Goal: Task Accomplishment & Management: Use online tool/utility

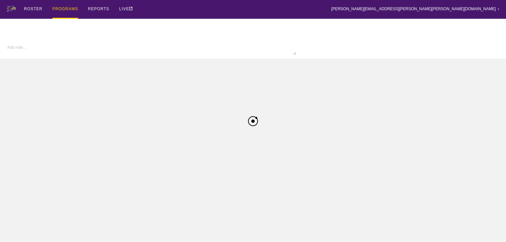
type textarea "x"
type input "W Volleyball FA25"
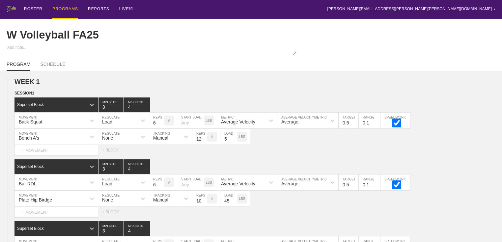
click at [60, 10] on div "PROGRAMS" at bounding box center [65, 9] width 26 height 19
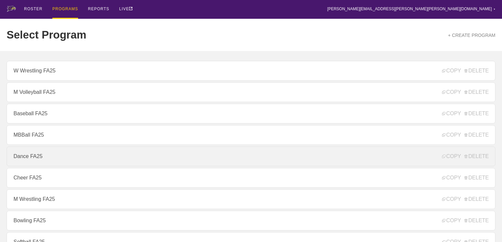
click at [33, 155] on link "Dance FA25" at bounding box center [251, 156] width 488 height 20
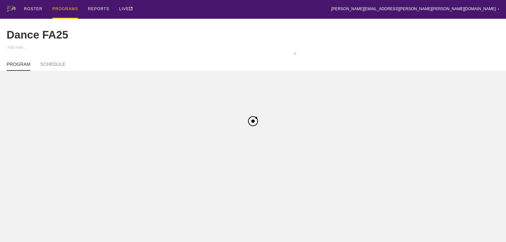
type textarea "x"
type input "Dance FA25"
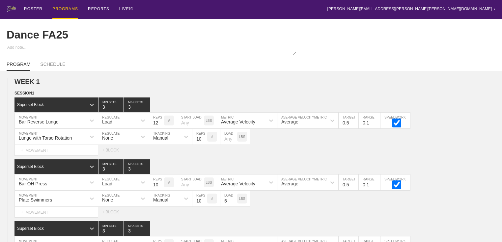
click at [64, 10] on div "PROGRAMS" at bounding box center [65, 9] width 26 height 19
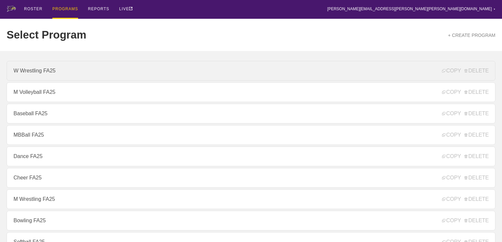
click at [38, 73] on link "W Wrestling FA25" at bounding box center [251, 71] width 488 height 20
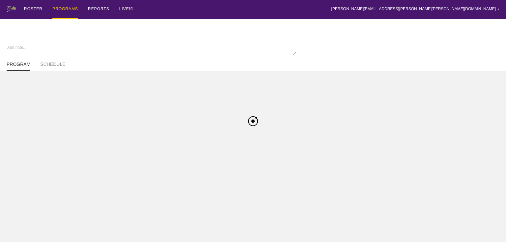
type textarea "x"
type input "W Wrestling FA25"
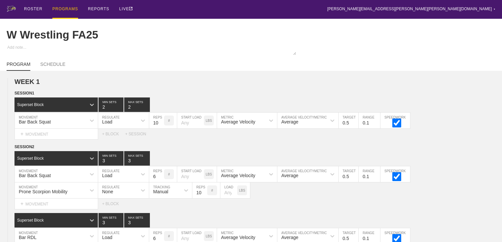
click at [63, 10] on div "PROGRAMS" at bounding box center [65, 9] width 26 height 19
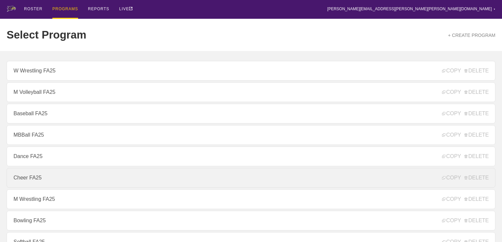
scroll to position [105, 0]
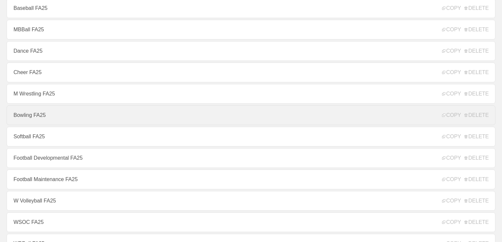
click at [31, 122] on link "Bowling FA25" at bounding box center [251, 115] width 488 height 20
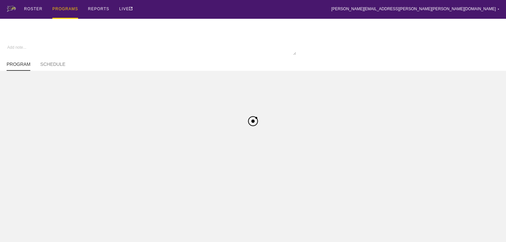
type textarea "x"
type input "Bowling FA25"
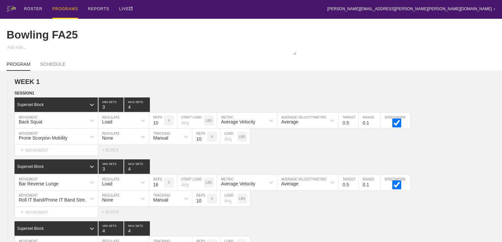
click at [66, 9] on div "PROGRAMS" at bounding box center [65, 9] width 26 height 19
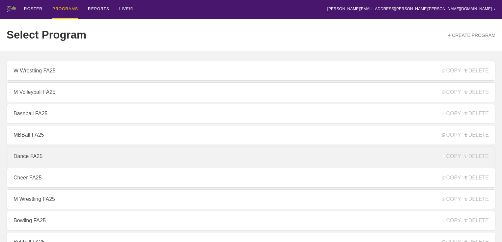
click at [28, 160] on link "Dance FA25" at bounding box center [251, 156] width 488 height 20
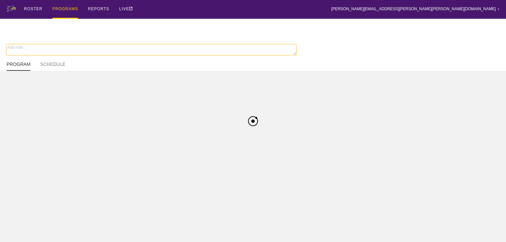
type textarea "x"
type input "Dance FA25"
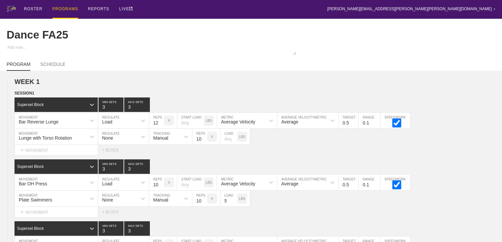
click at [64, 10] on div "PROGRAMS" at bounding box center [65, 9] width 26 height 19
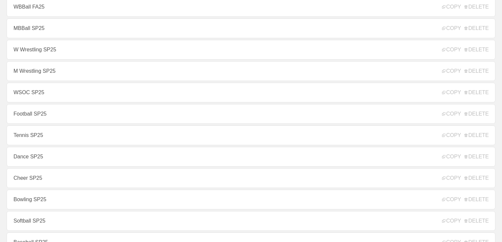
scroll to position [342, 0]
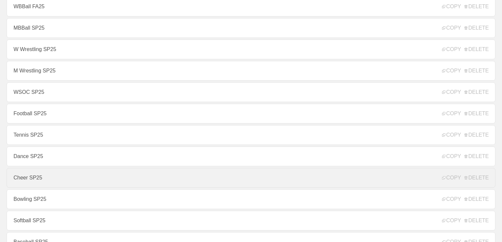
click at [28, 180] on link "Cheer SP25" at bounding box center [251, 178] width 488 height 20
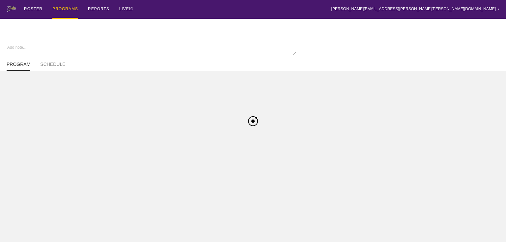
type textarea "x"
type input "Cheer SP25"
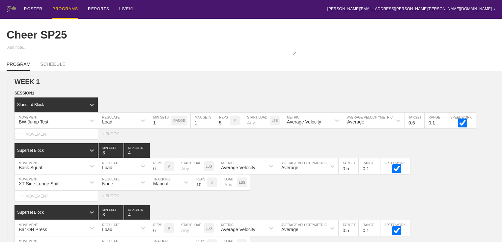
click at [58, 9] on div "PROGRAMS" at bounding box center [65, 9] width 26 height 19
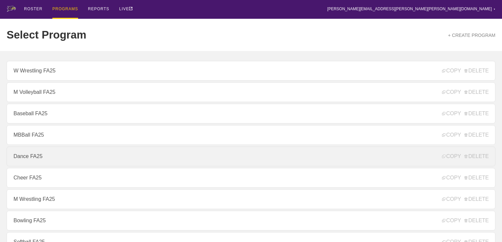
click at [38, 158] on link "Dance FA25" at bounding box center [251, 156] width 488 height 20
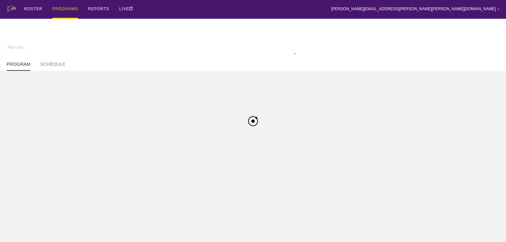
type textarea "x"
type input "Dance FA25"
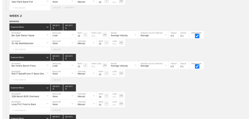
scroll to position [1127, 0]
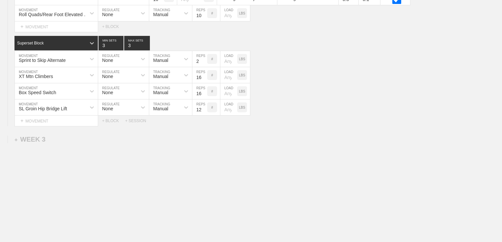
click at [190, 125] on div "Select... MOVEMENT + MOVEMENT + BLOCK + SESSION" at bounding box center [251, 121] width 502 height 11
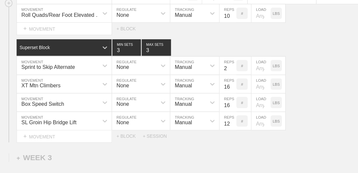
scroll to position [1126, 0]
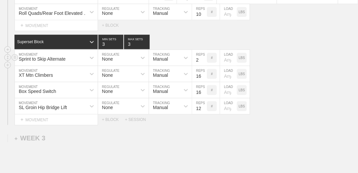
click at [289, 59] on div "Sprint to Skip Alternate MOVEMENT None REGULATE Manual TRACKING 2 REPS # LOAD L…" at bounding box center [179, 58] width 358 height 16
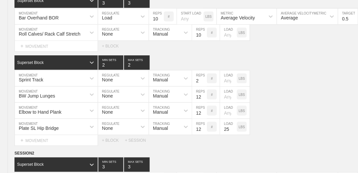
scroll to position [0, 0]
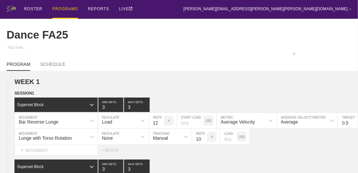
click at [62, 5] on div "PROGRAMS" at bounding box center [65, 9] width 26 height 19
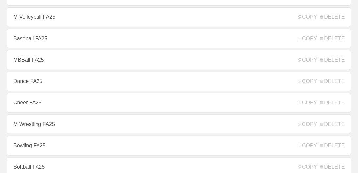
scroll to position [83, 0]
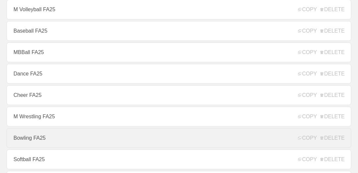
click at [51, 137] on link "Bowling FA25" at bounding box center [179, 138] width 345 height 20
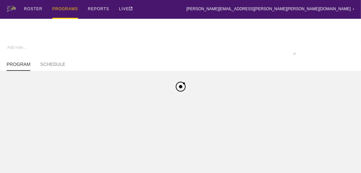
type textarea "x"
type input "Bowling FA25"
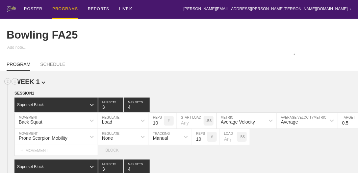
click at [168, 84] on h2 "WEEK 1" at bounding box center [186, 82] width 344 height 8
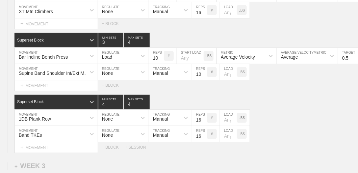
scroll to position [970, 0]
